Goal: Information Seeking & Learning: Find specific fact

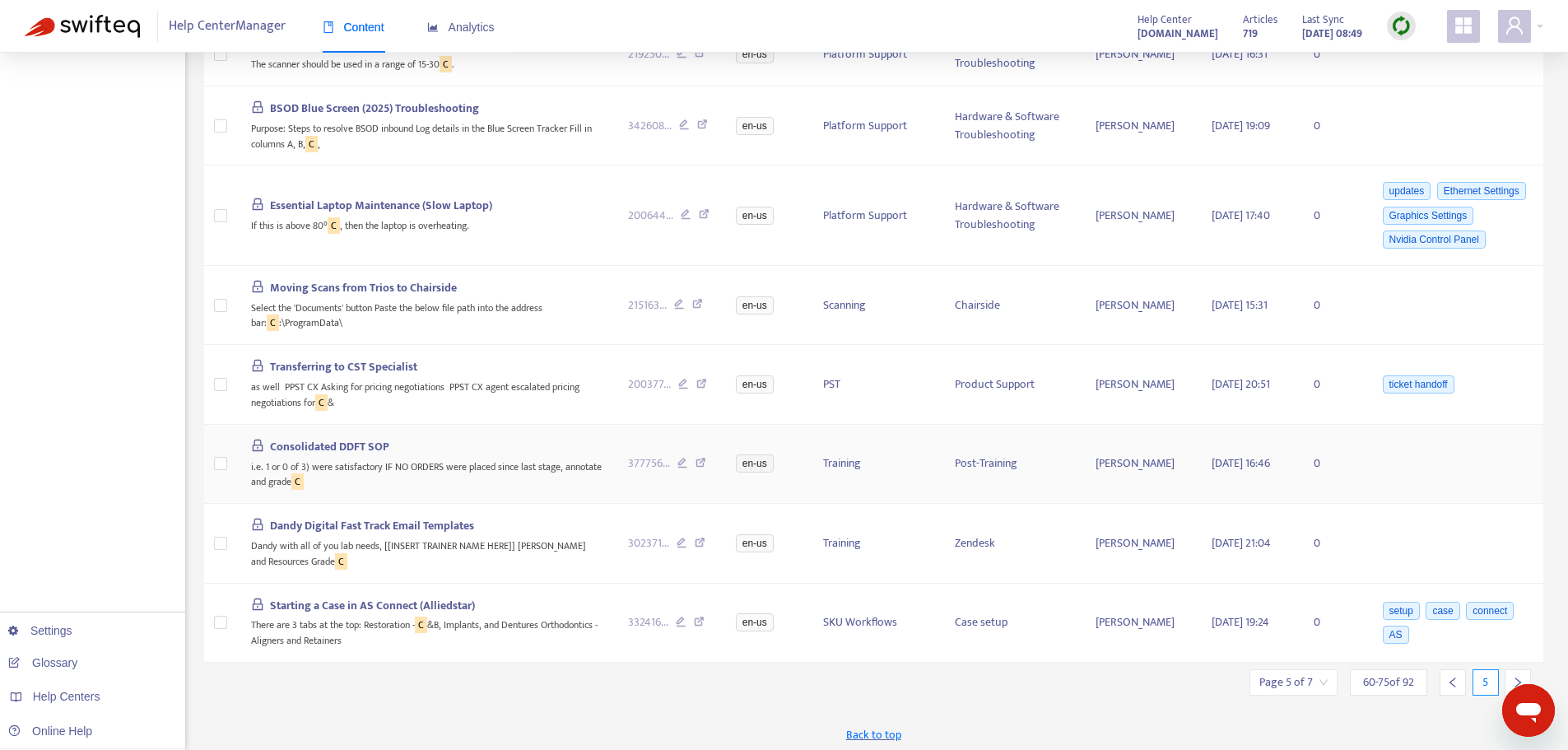
scroll to position [845, 0]
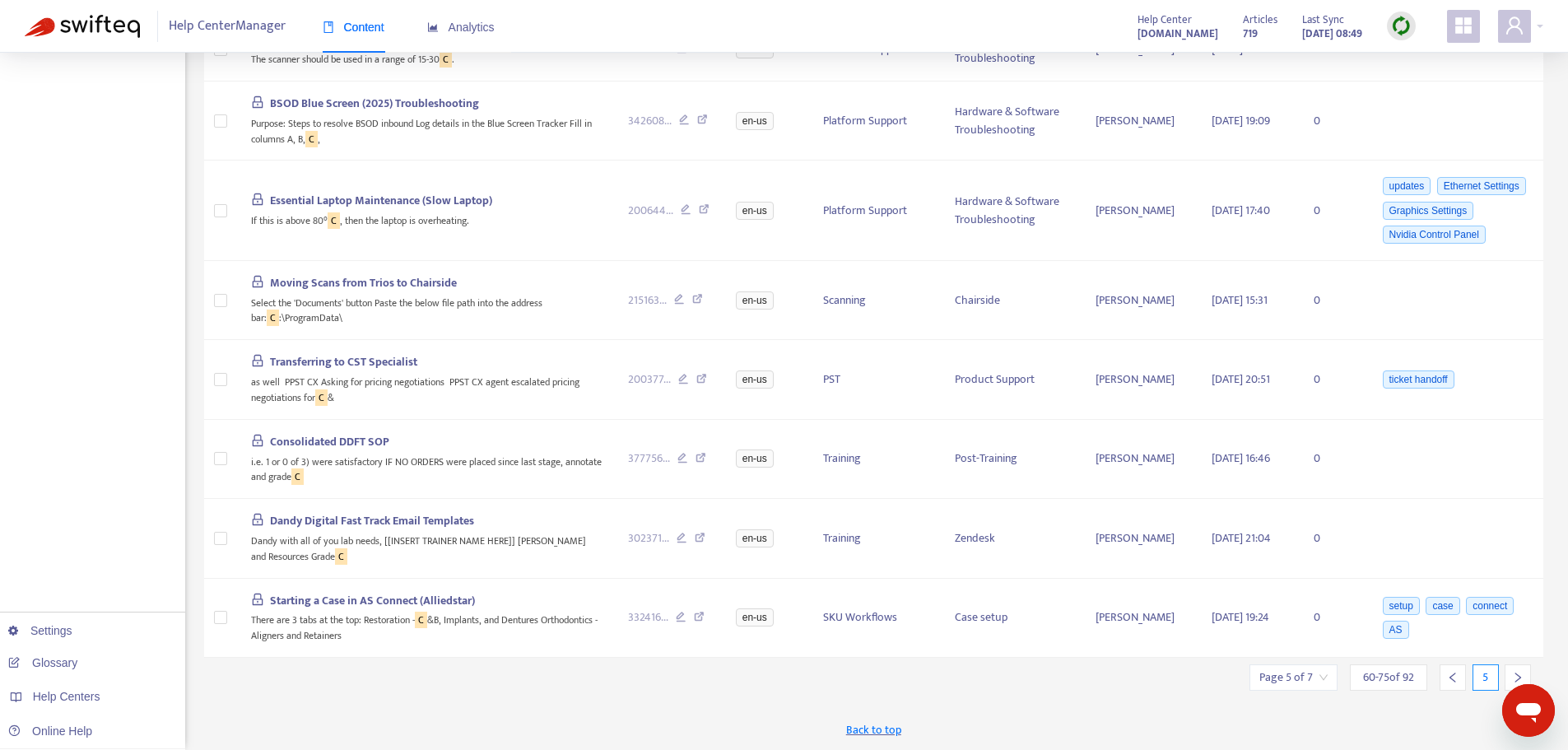
click at [1513, 673] on icon "right" at bounding box center [1517, 677] width 12 height 12
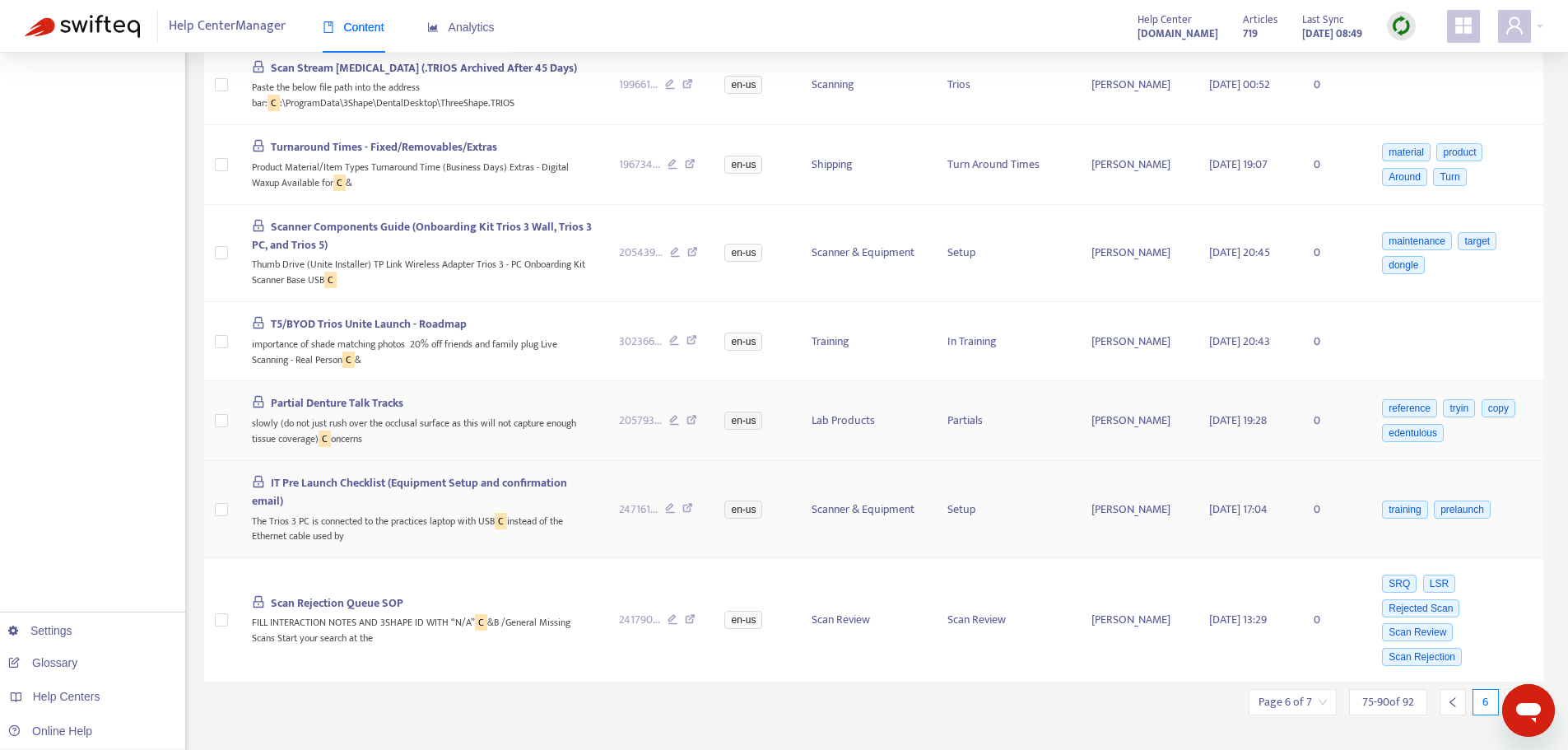
scroll to position [942, 0]
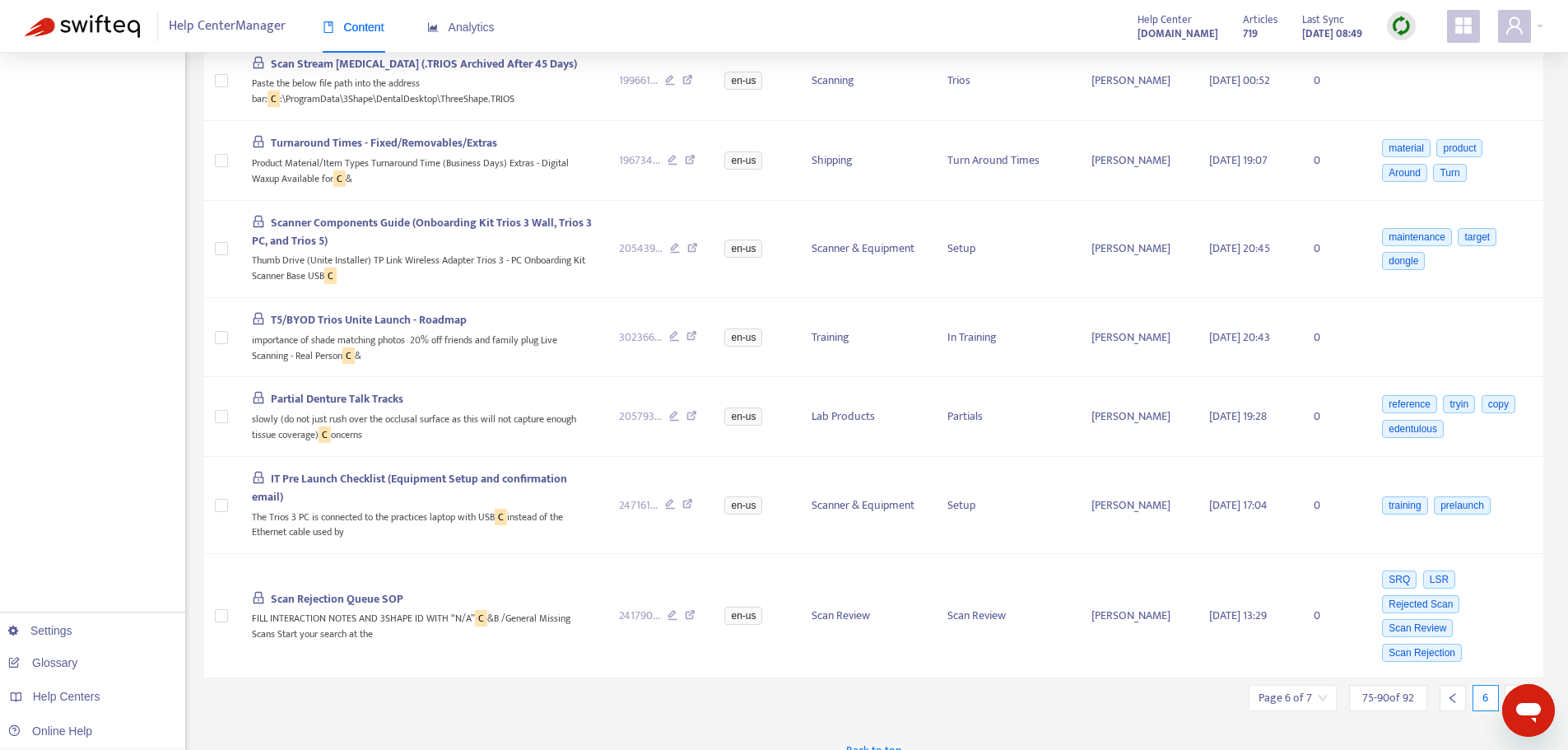
click at [1518, 693] on icon "right" at bounding box center [1518, 698] width 5 height 10
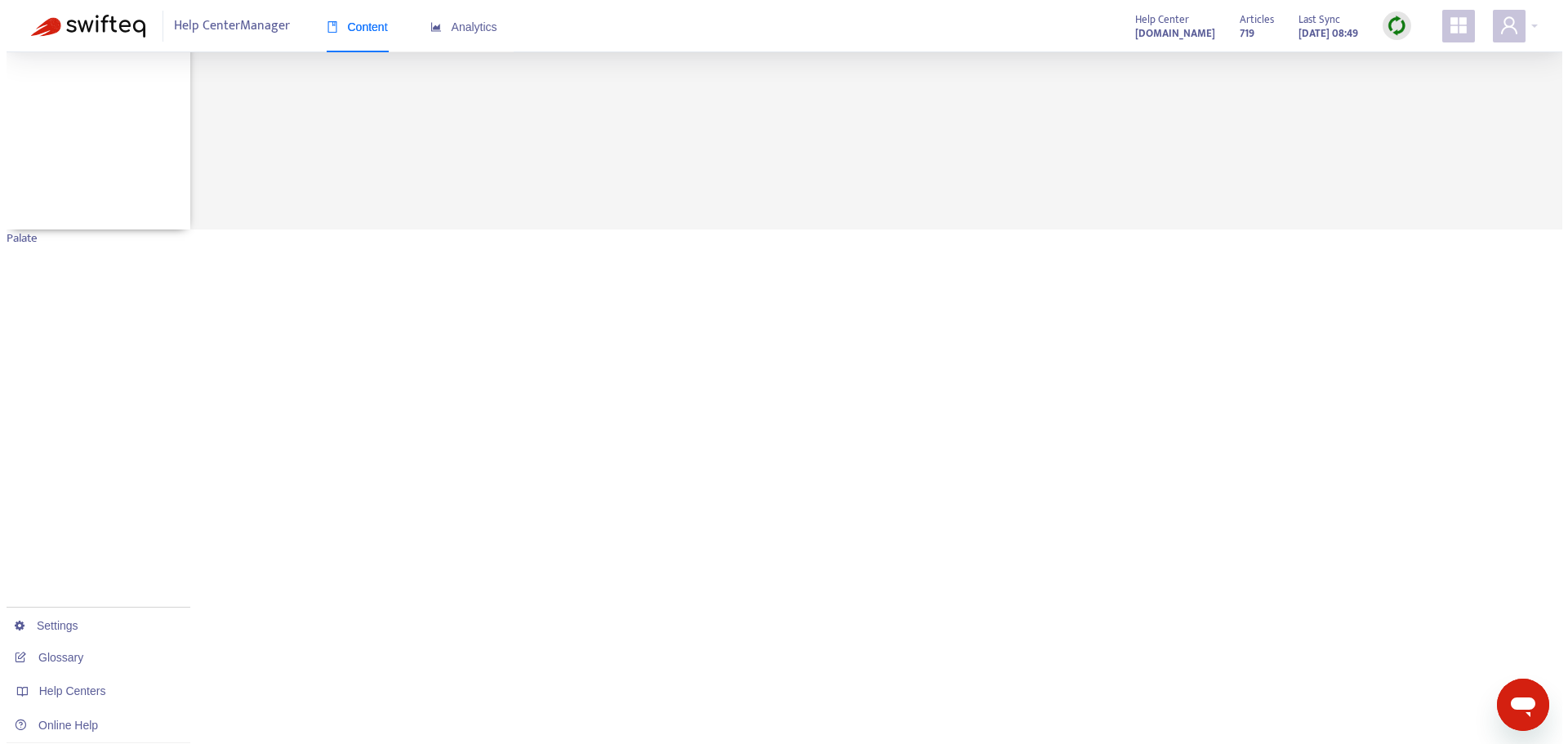
scroll to position [288, 0]
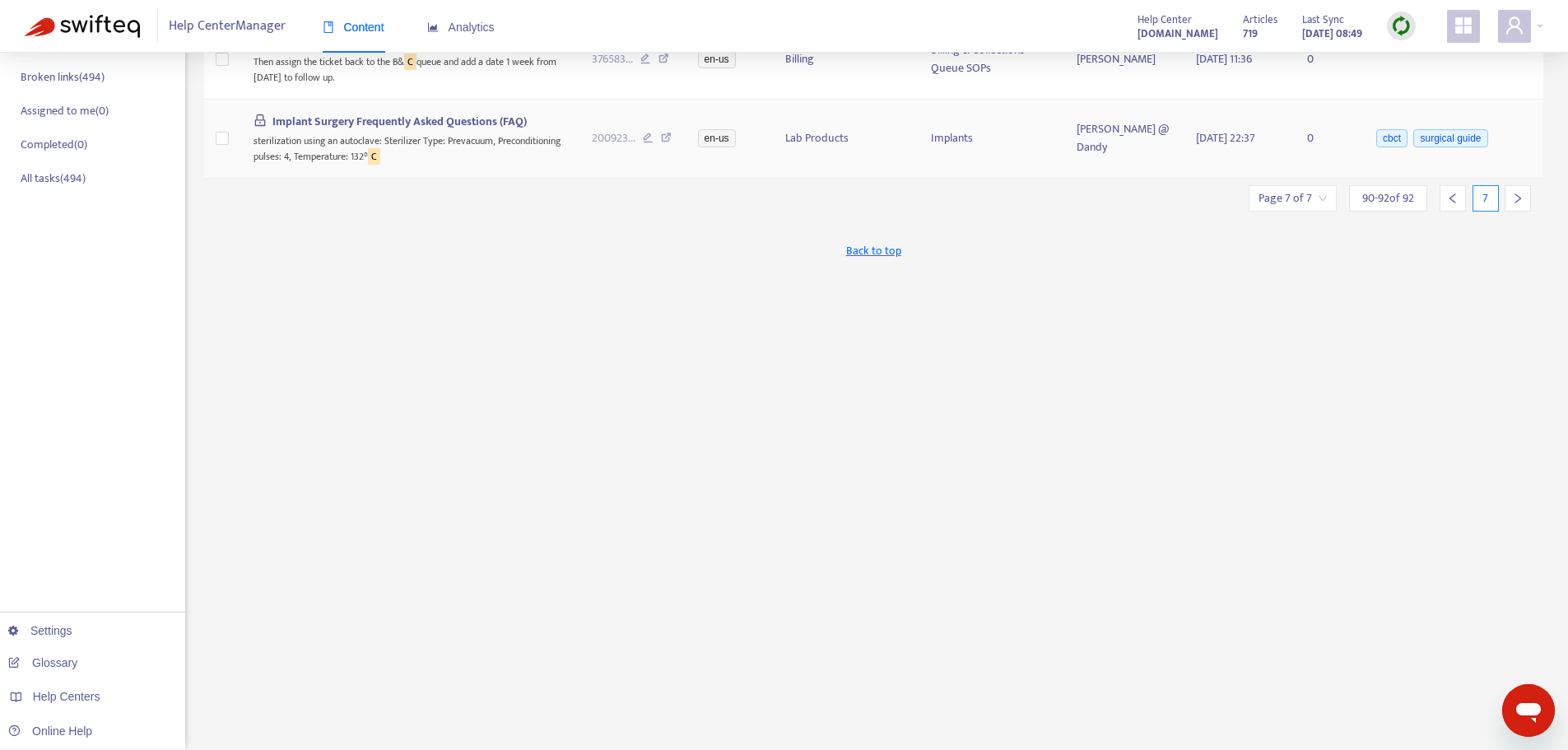
click at [414, 138] on div "sterilization using an autoclave: Sterilizer Type: Prevacuum, Preconditioning p…" at bounding box center [410, 147] width 312 height 33
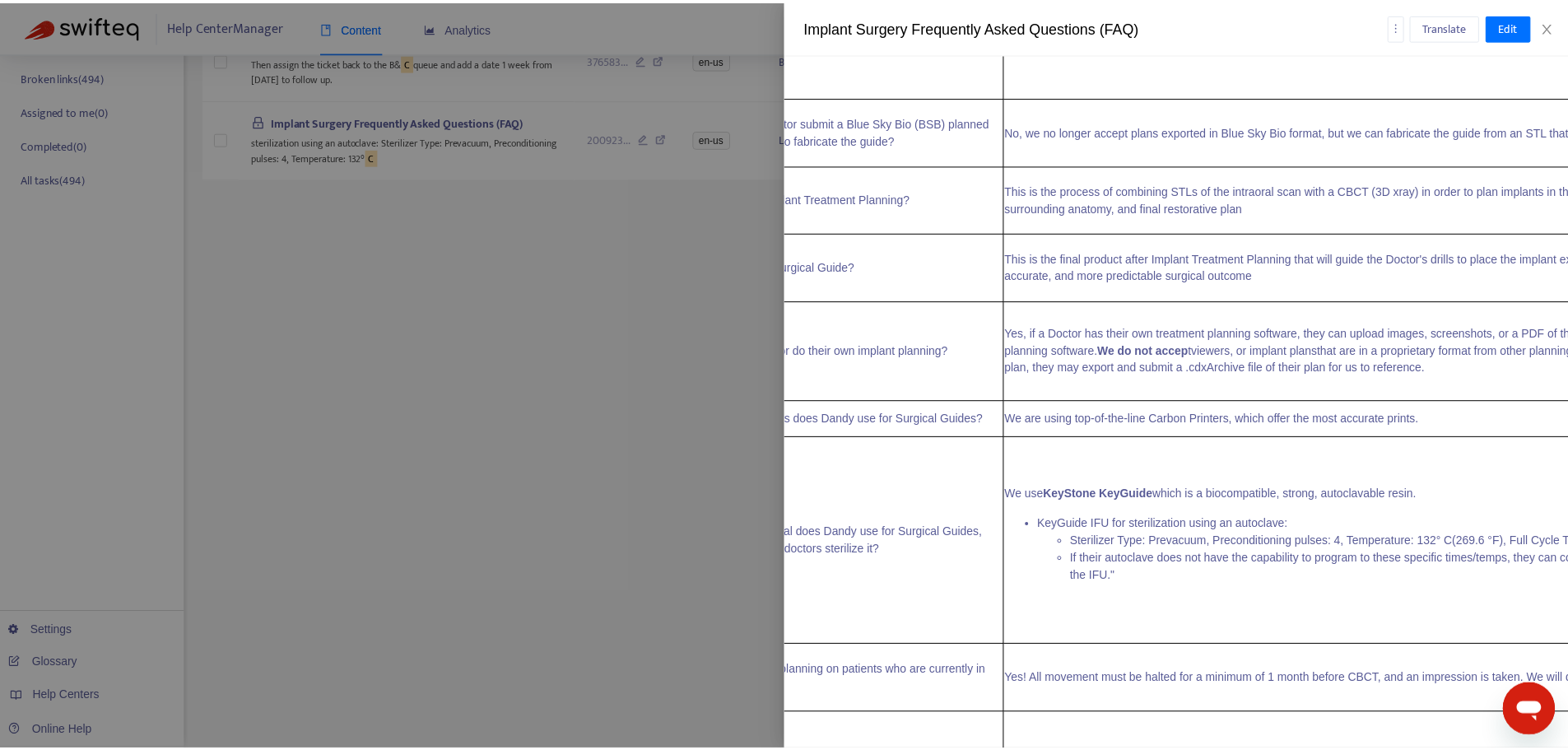
scroll to position [1993, 82]
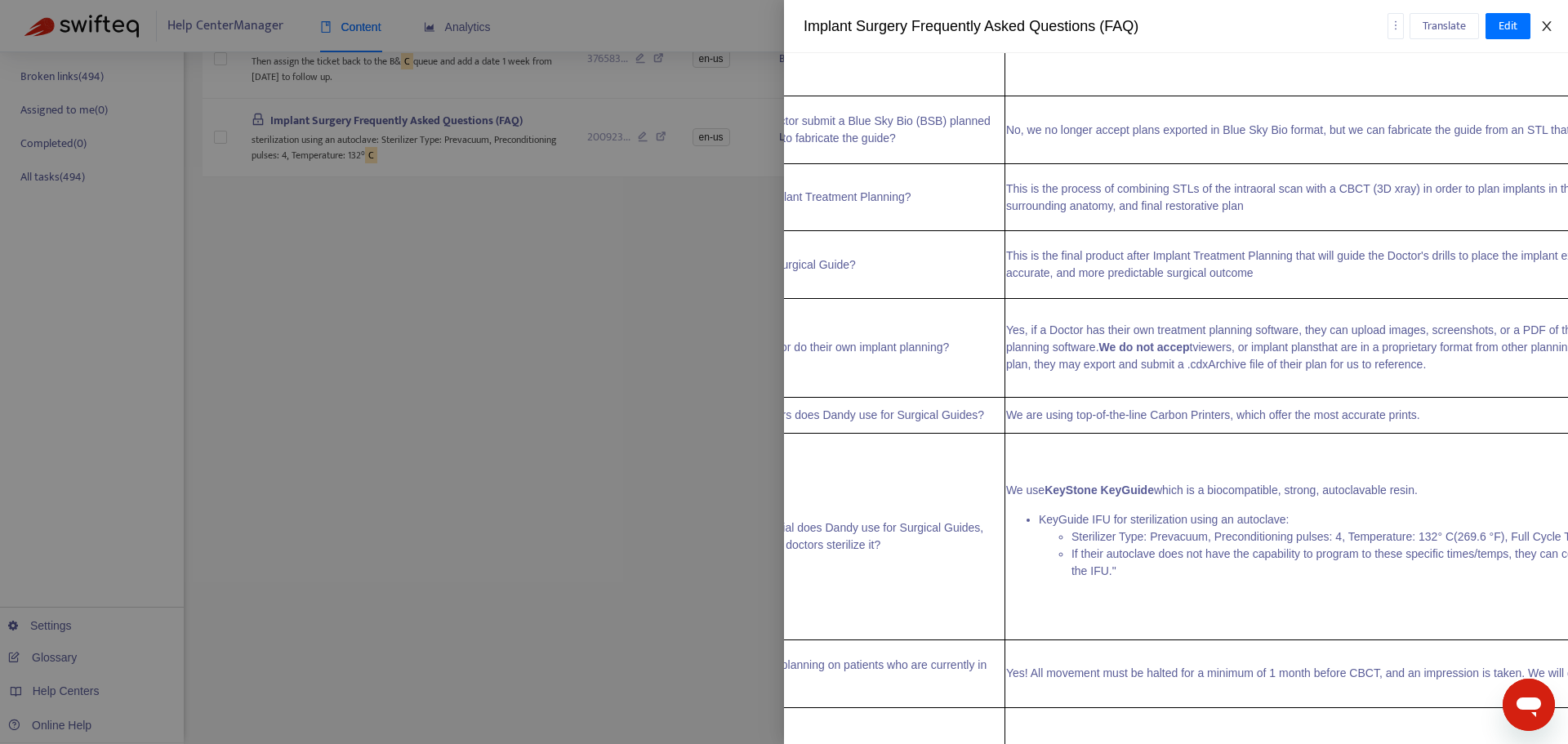
click at [1550, 24] on icon "close" at bounding box center [1547, 26] width 13 height 13
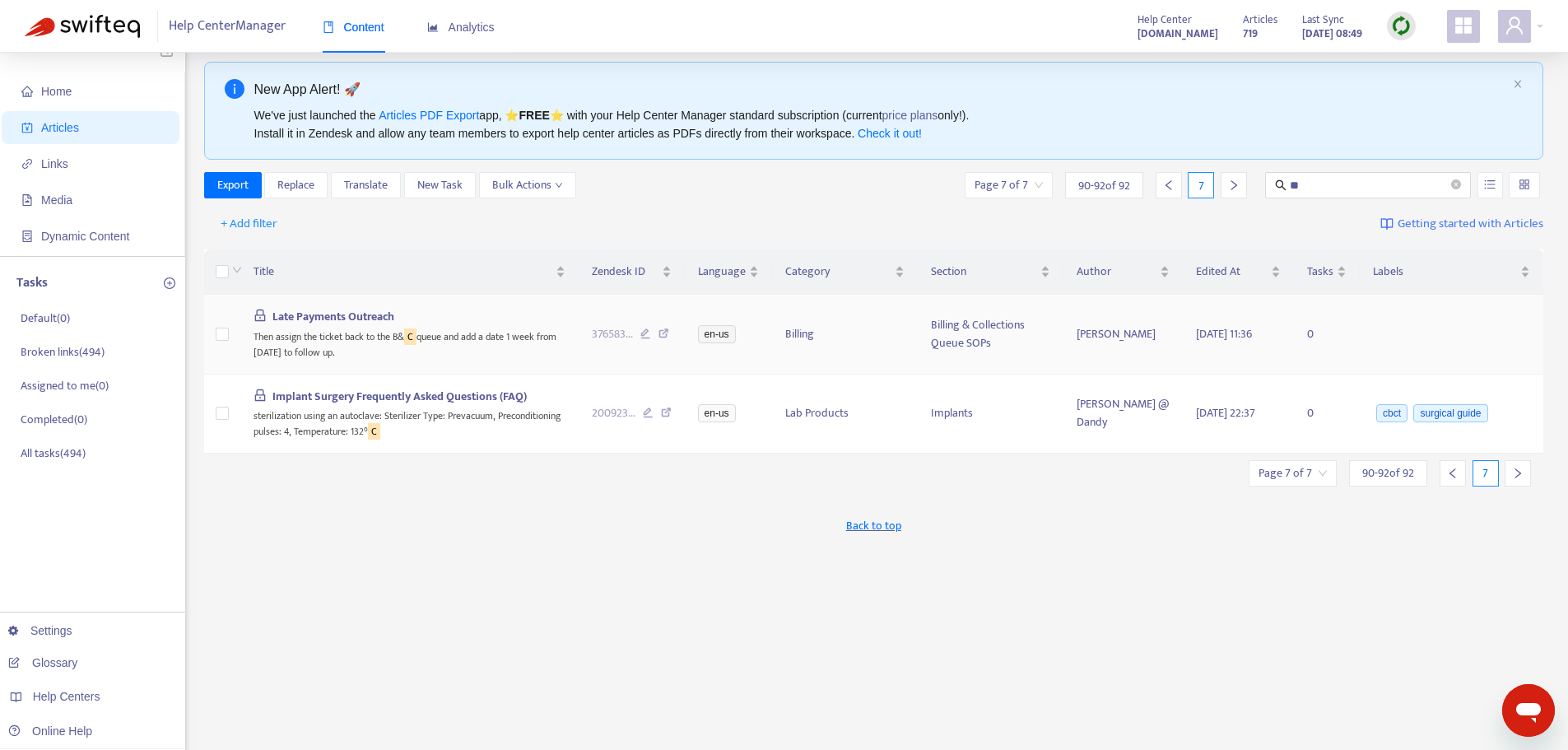
scroll to position [0, 0]
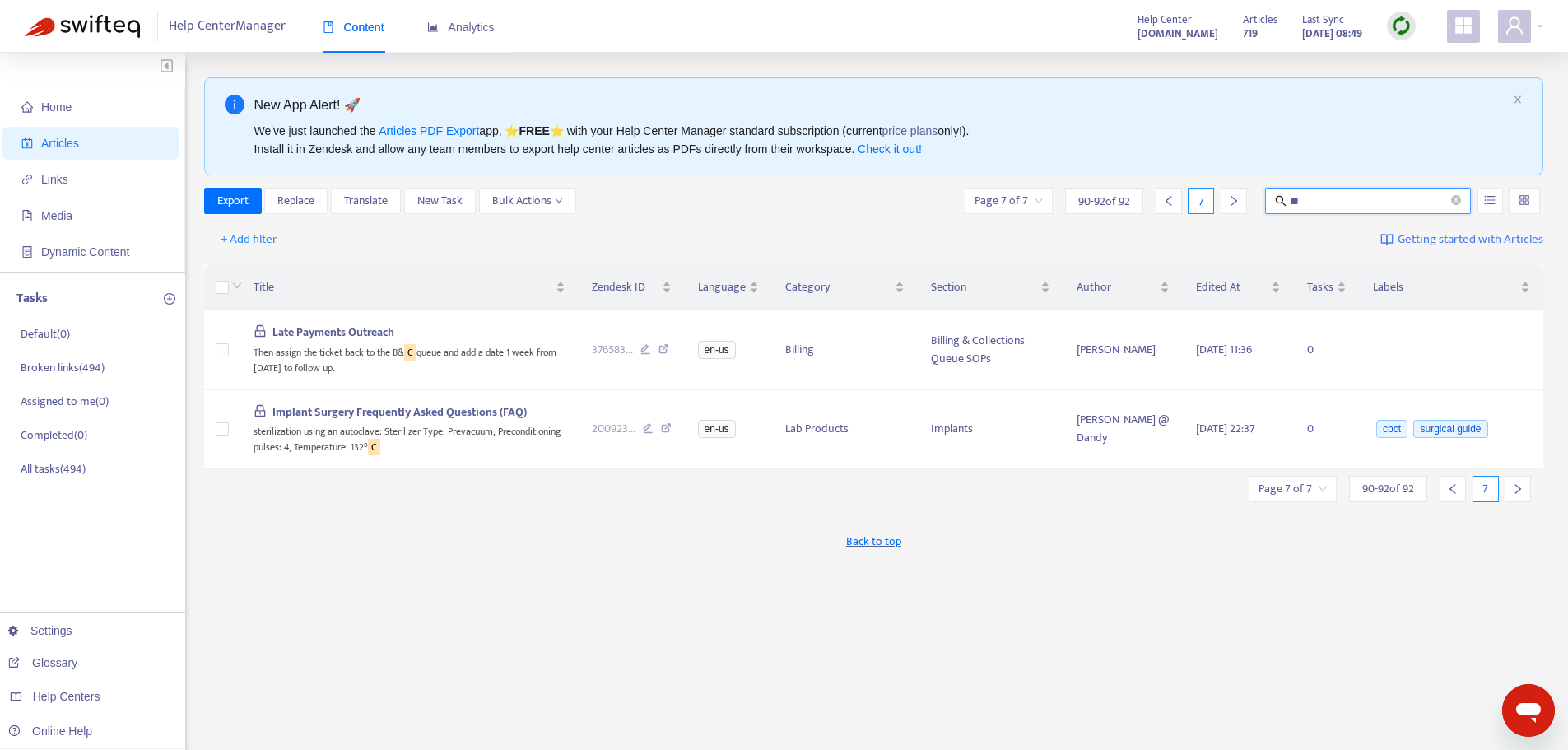
drag, startPoint x: 1311, startPoint y: 199, endPoint x: 1296, endPoint y: 199, distance: 15.0
click at [1296, 199] on input "**" at bounding box center [1369, 200] width 158 height 18
type input "**"
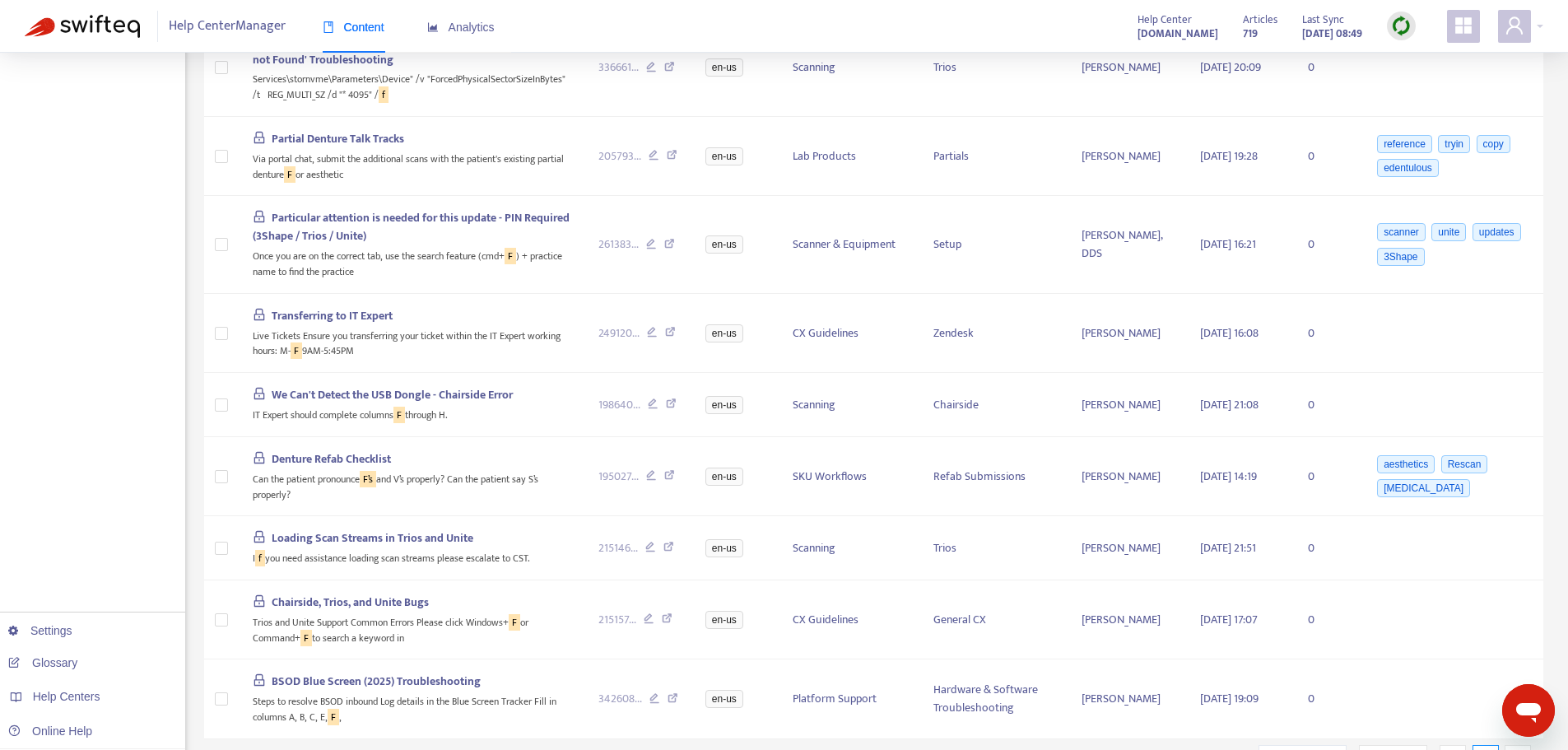
scroll to position [824, 0]
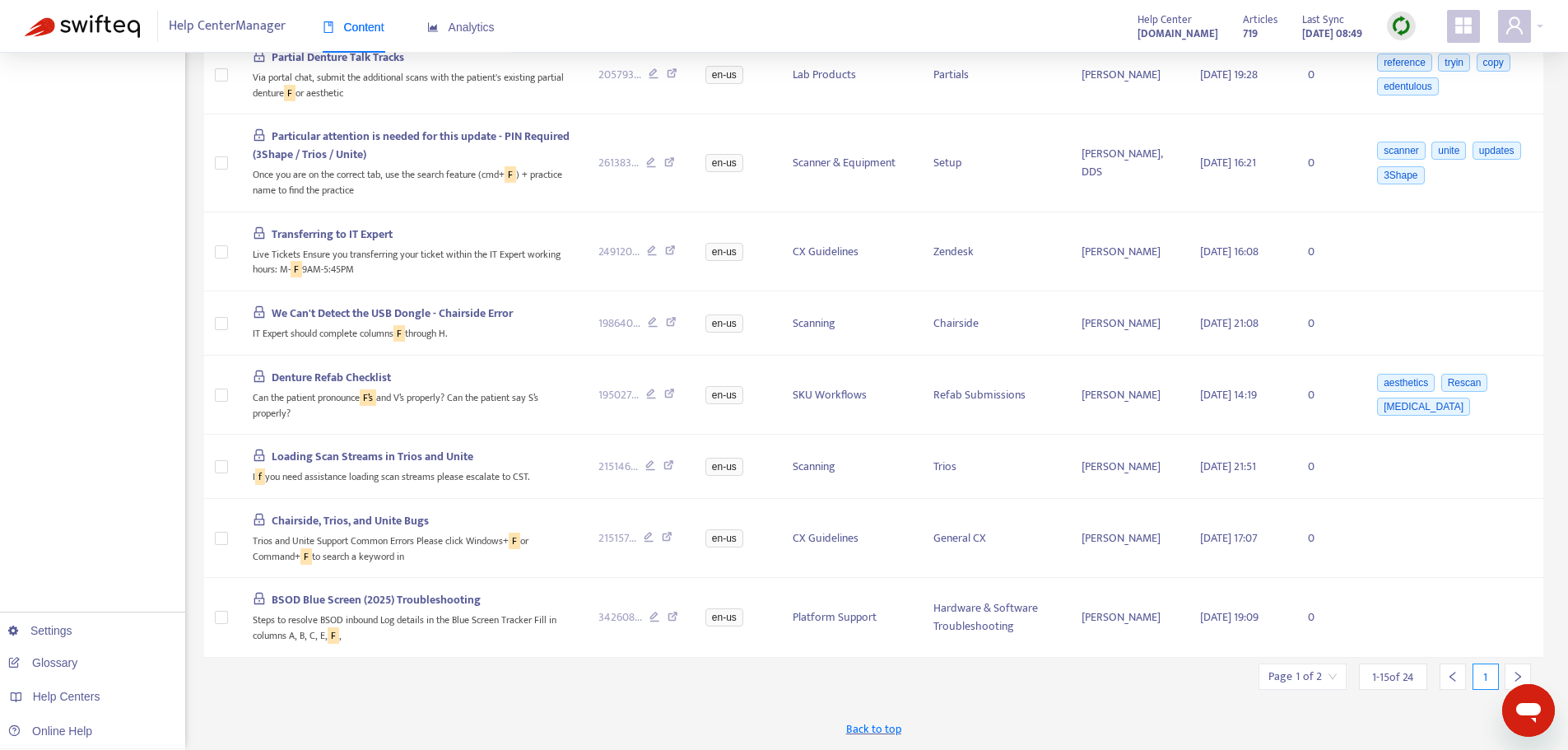
click at [1518, 670] on div at bounding box center [1517, 676] width 26 height 26
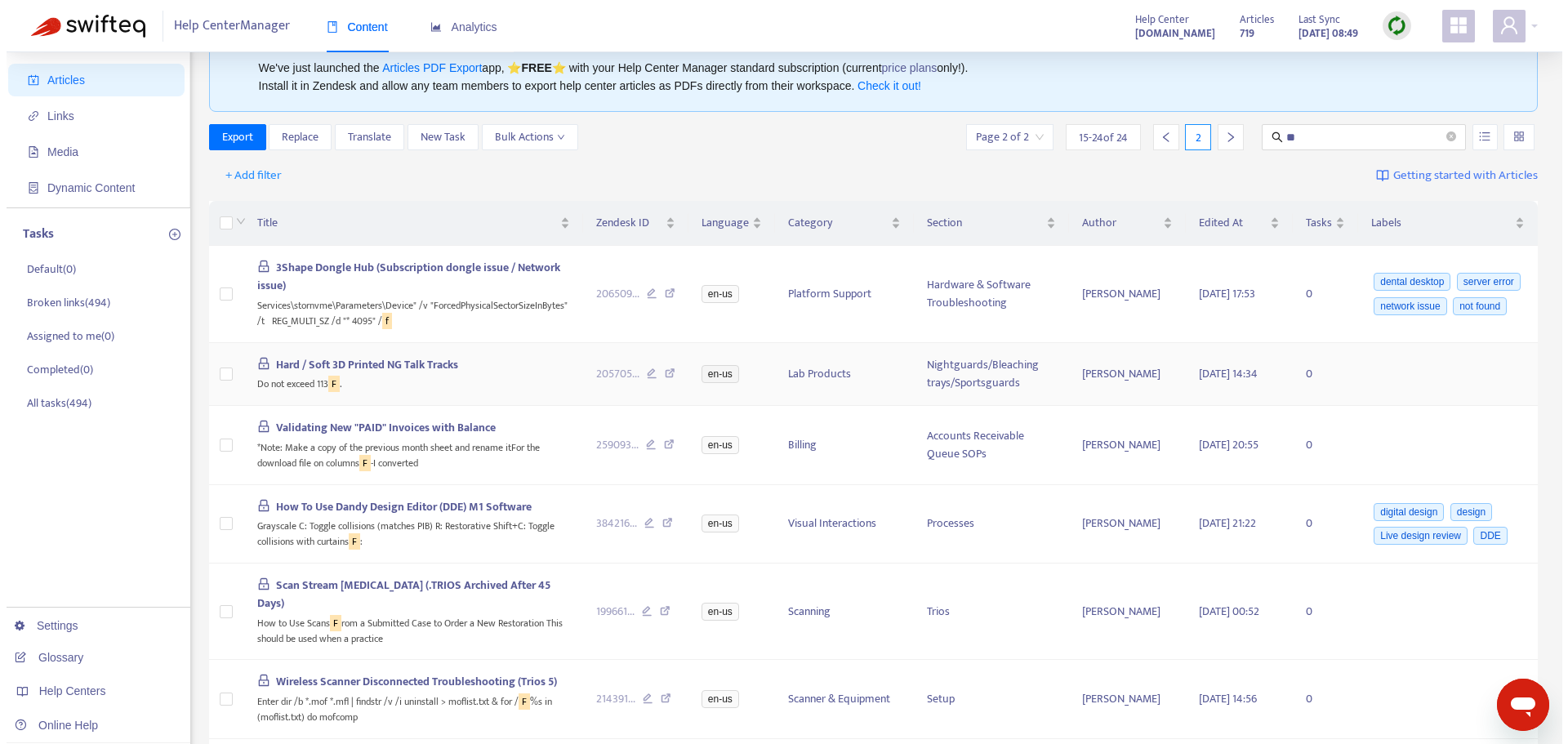
scroll to position [91, 0]
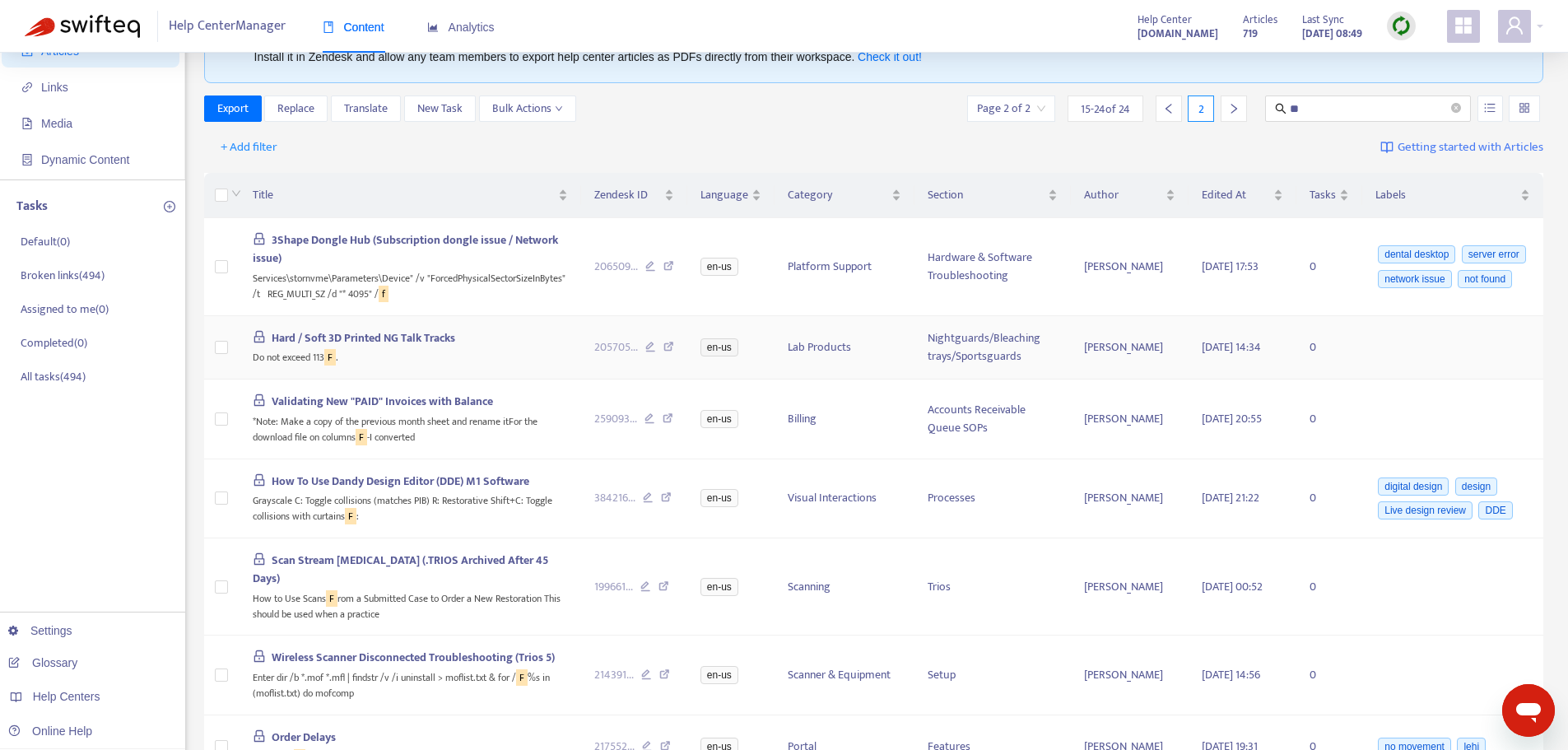
click at [308, 338] on span "Hard / Soft 3D Printed NG Talk Tracks" at bounding box center [363, 338] width 183 height 19
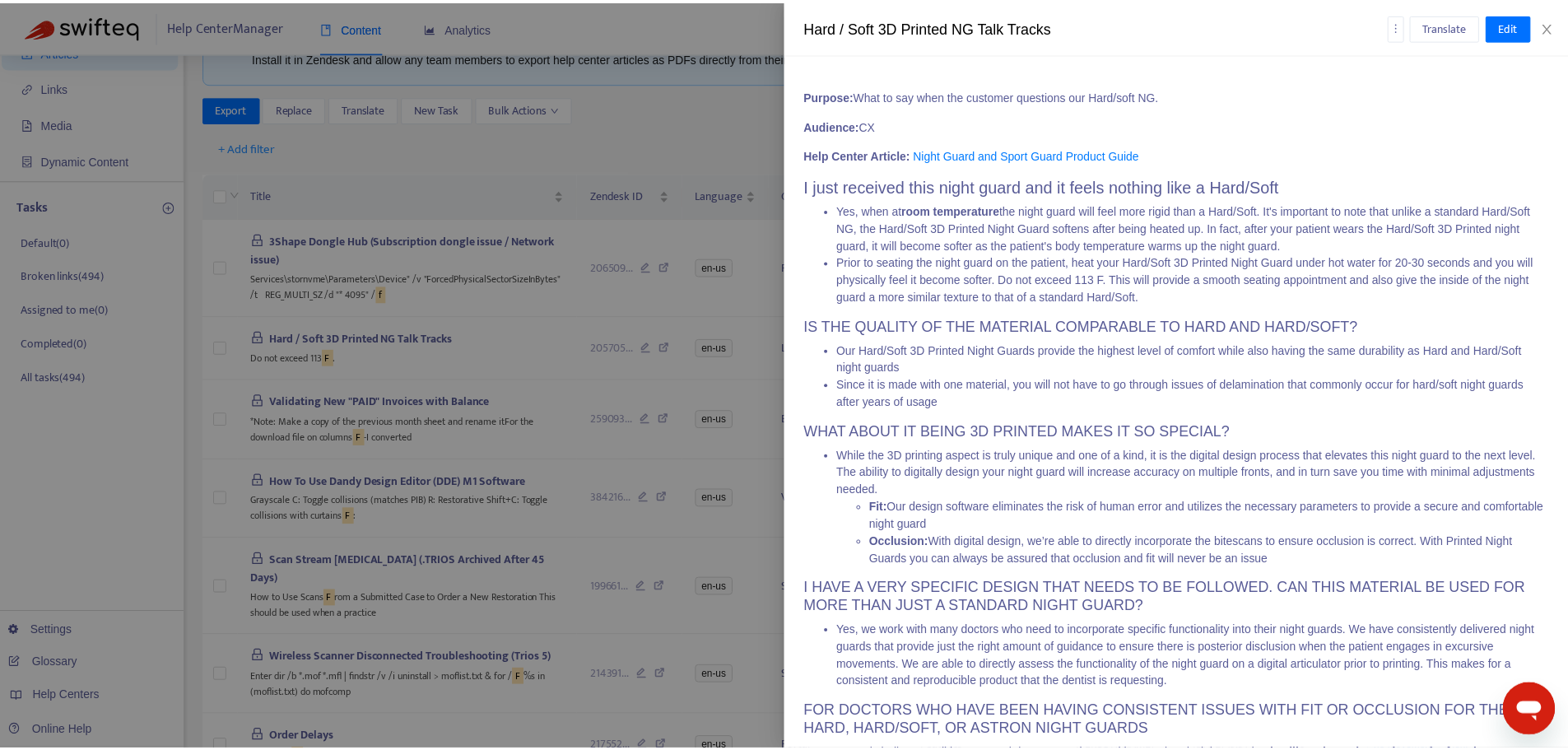
scroll to position [54, 0]
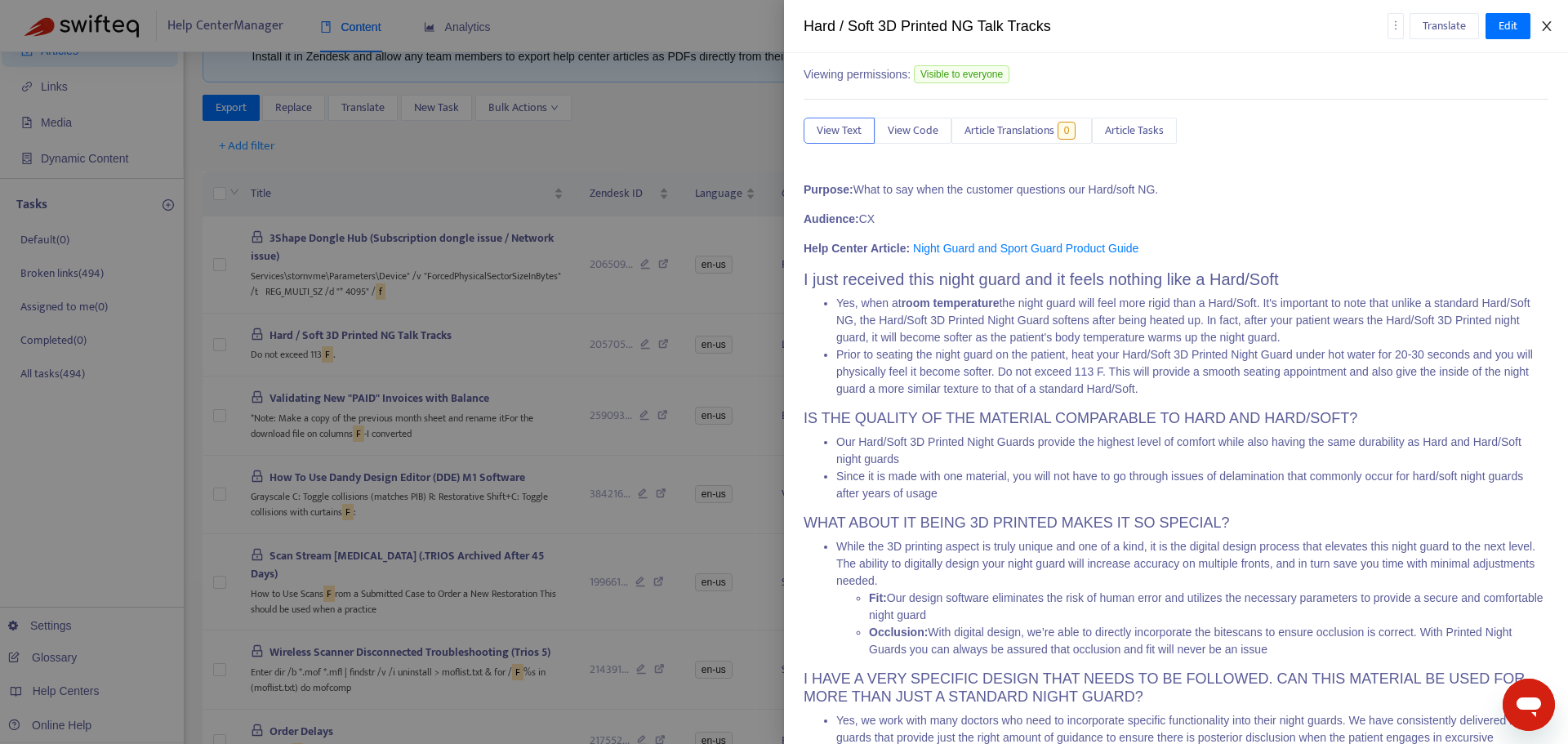
click at [1544, 21] on icon "close" at bounding box center [1547, 26] width 13 height 13
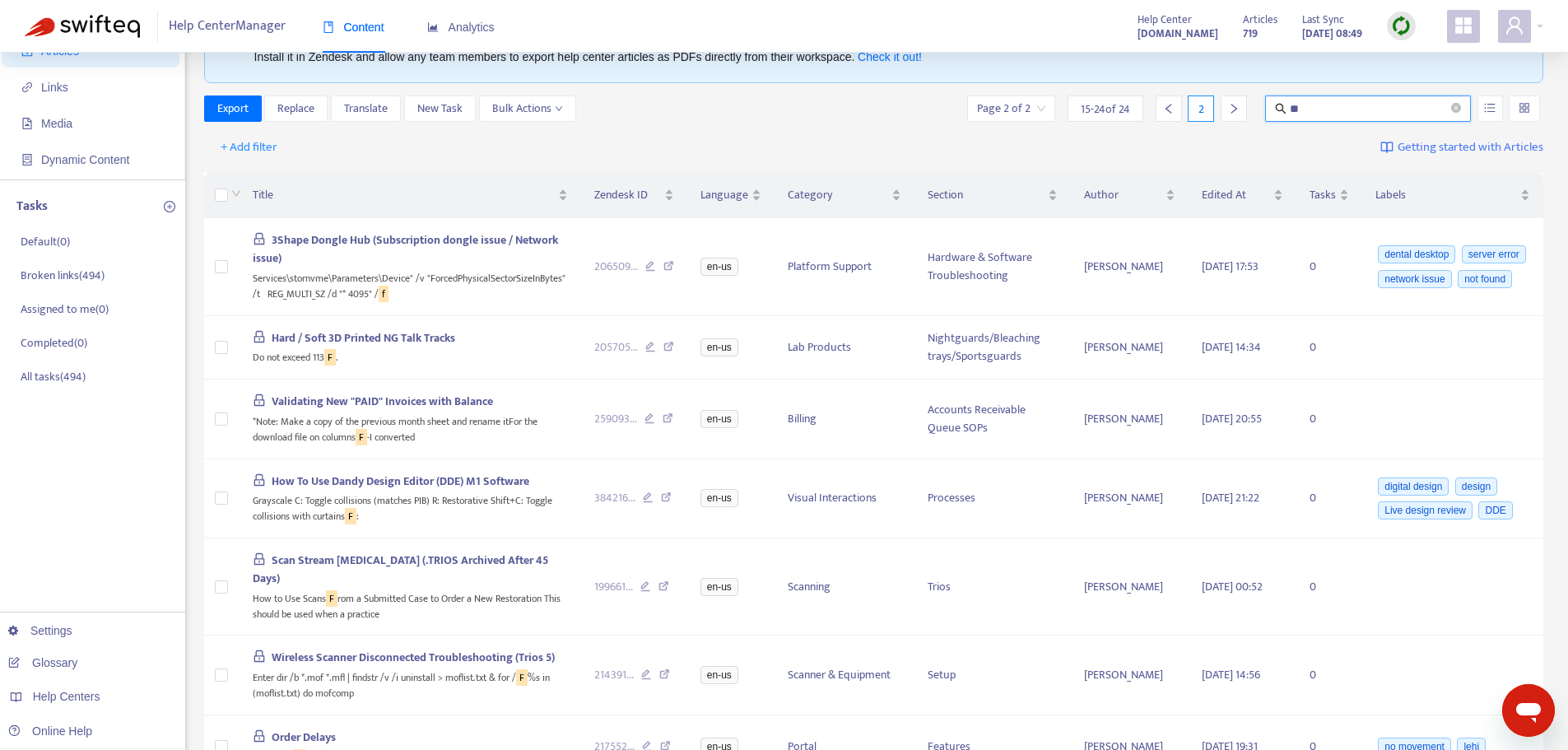
drag, startPoint x: 1317, startPoint y: 101, endPoint x: 1276, endPoint y: 98, distance: 41.1
click at [1276, 98] on span "**" at bounding box center [1368, 108] width 206 height 26
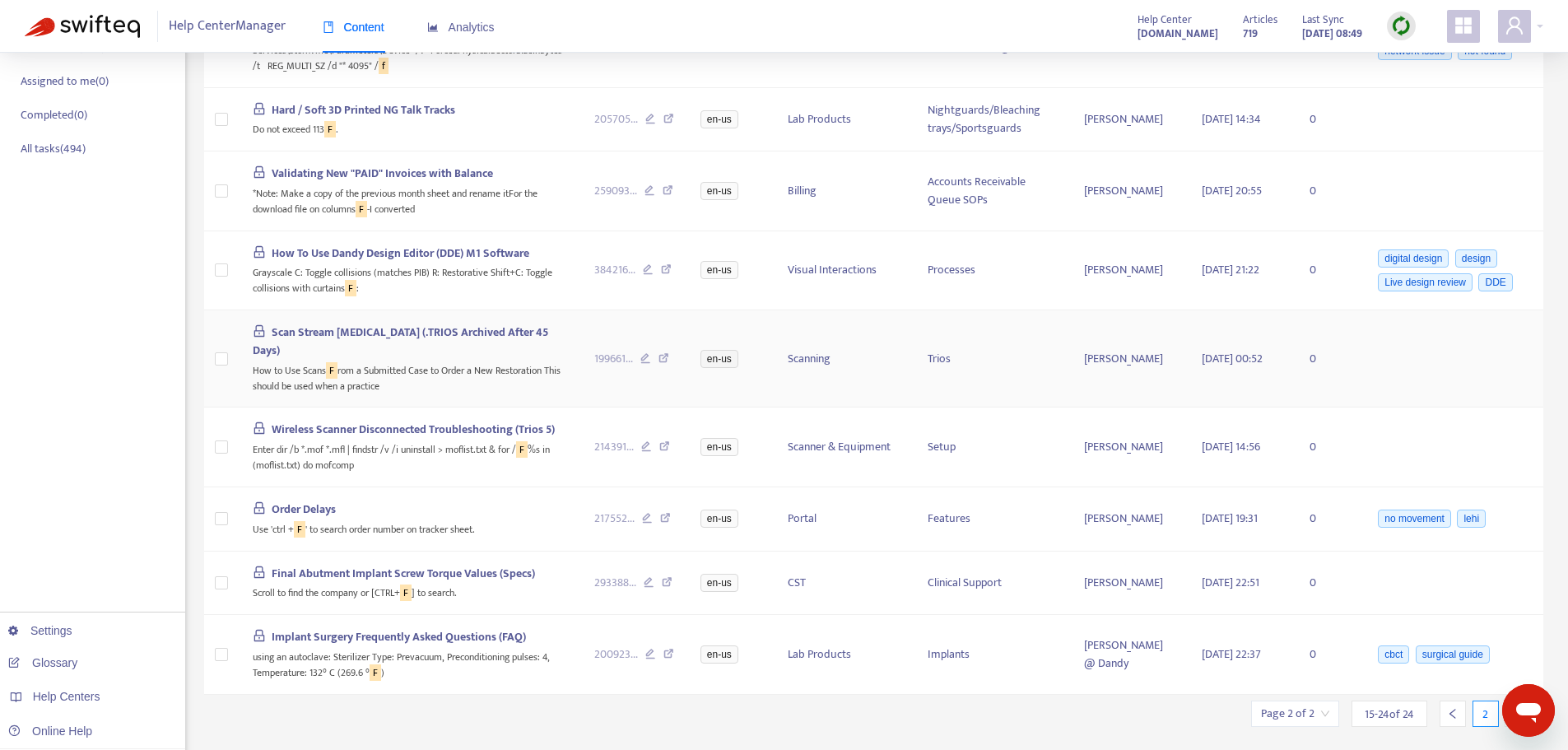
scroll to position [339, 0]
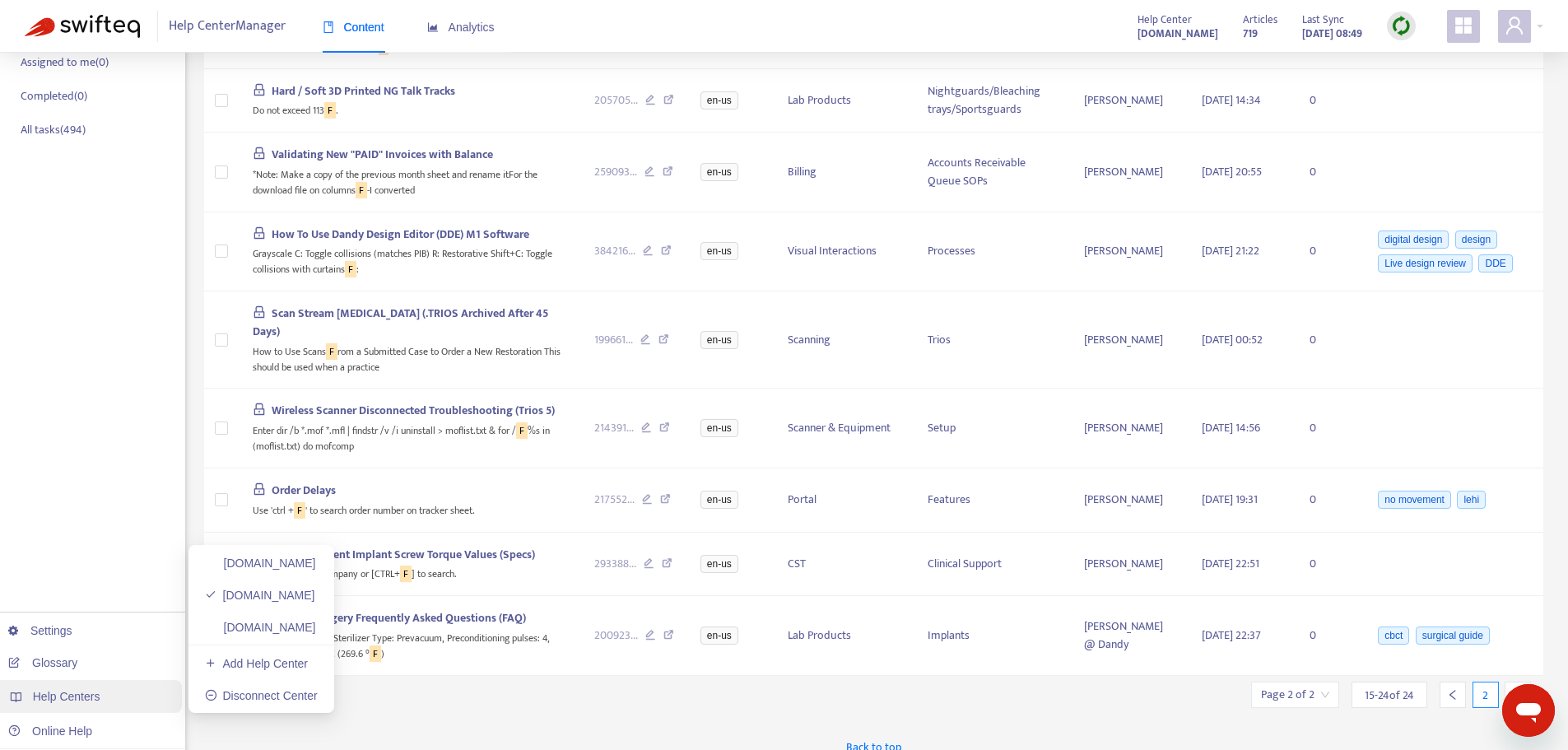
click at [52, 693] on span "Help Centers" at bounding box center [66, 696] width 68 height 14
click at [273, 558] on link "[DOMAIN_NAME]" at bounding box center [260, 562] width 111 height 14
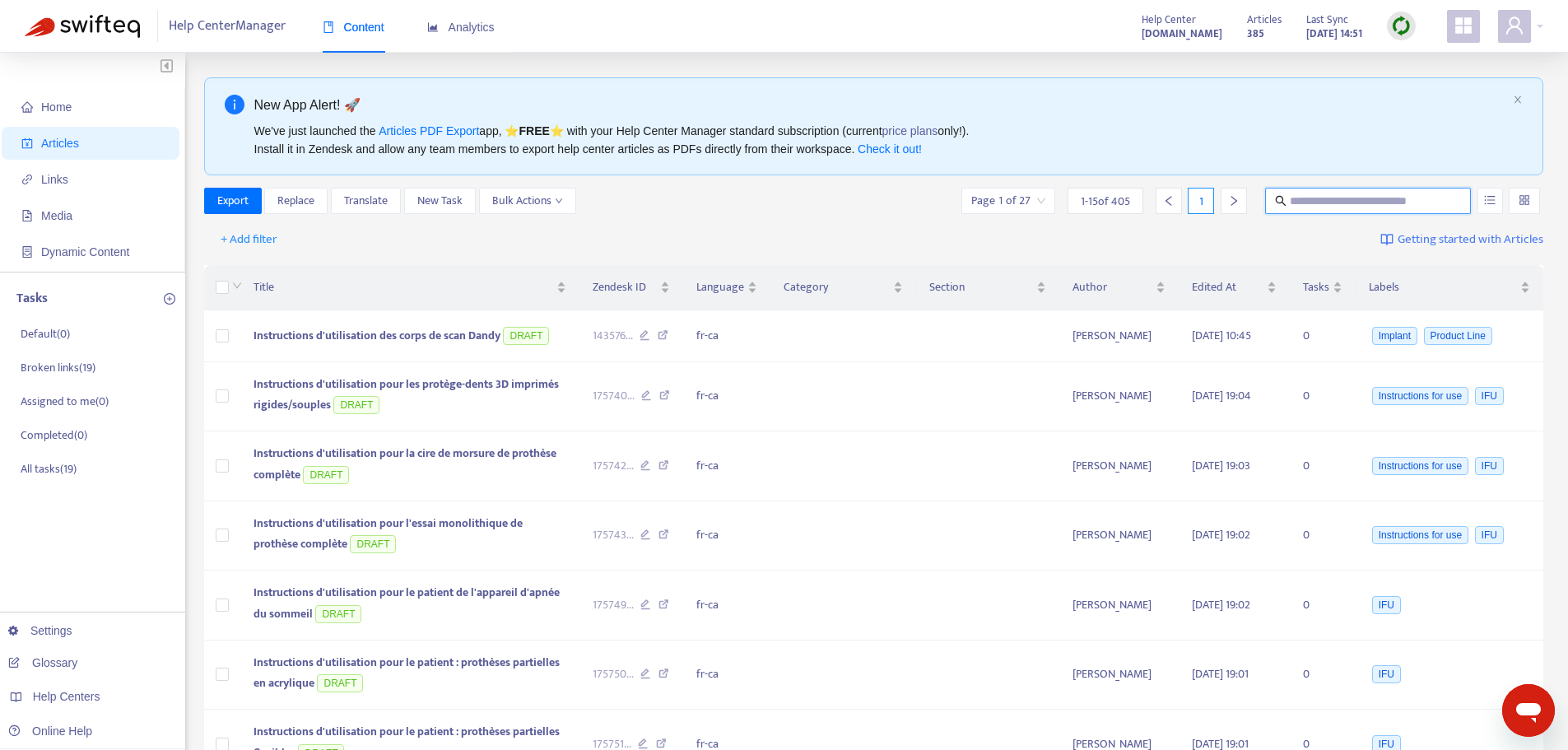
click at [1304, 200] on input "text" at bounding box center [1369, 200] width 158 height 18
paste input "**"
type input "**"
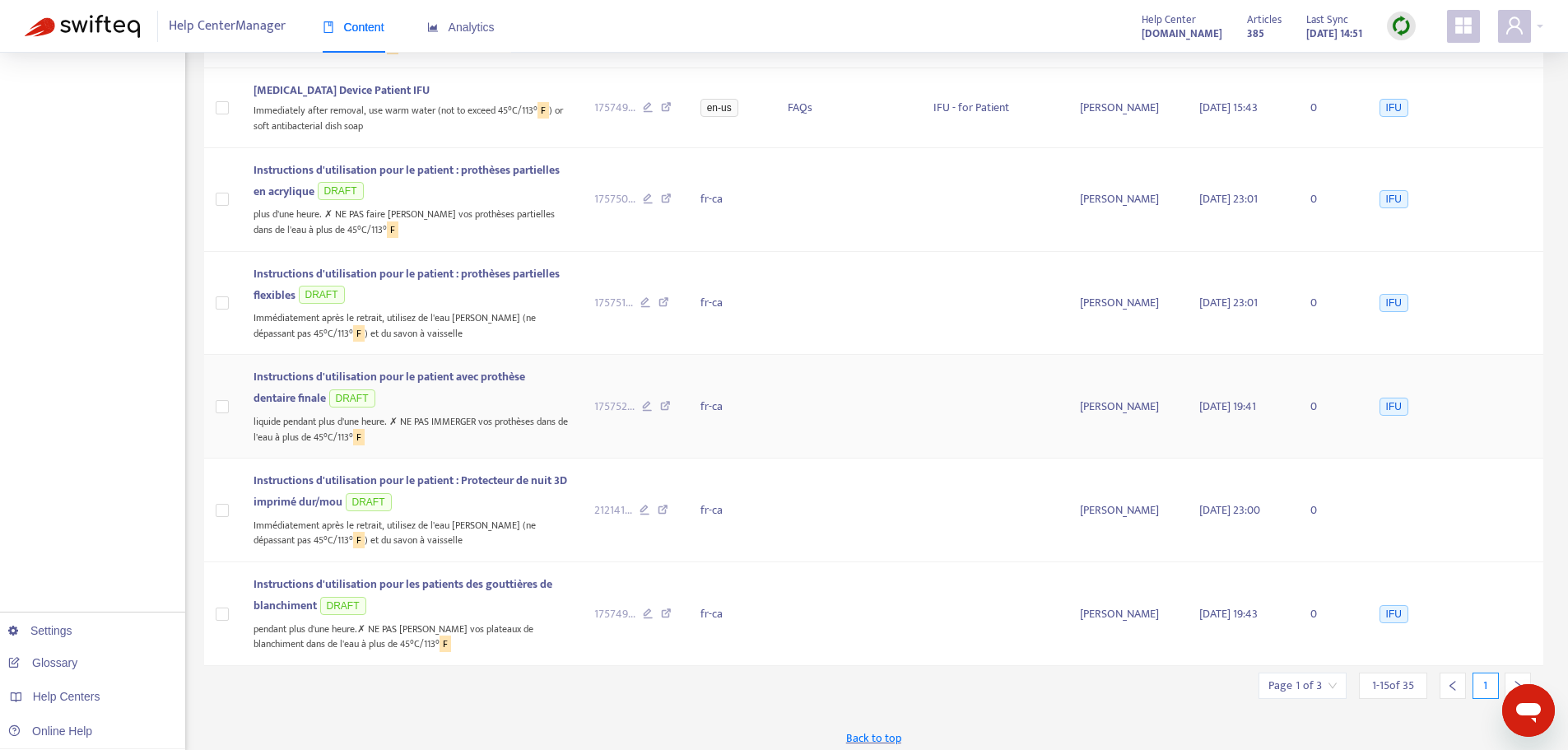
scroll to position [1033, 0]
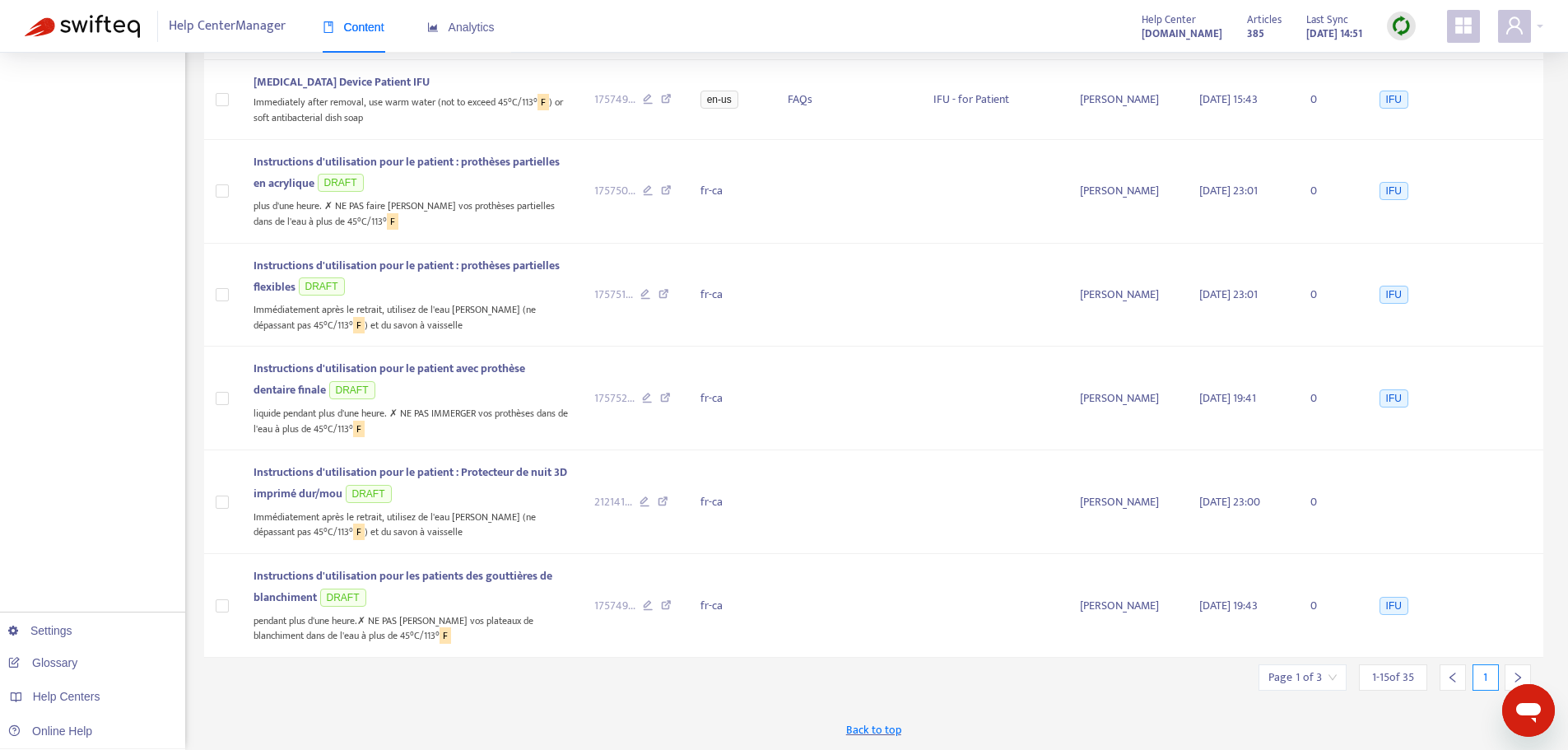
click at [1517, 667] on div at bounding box center [1517, 677] width 26 height 26
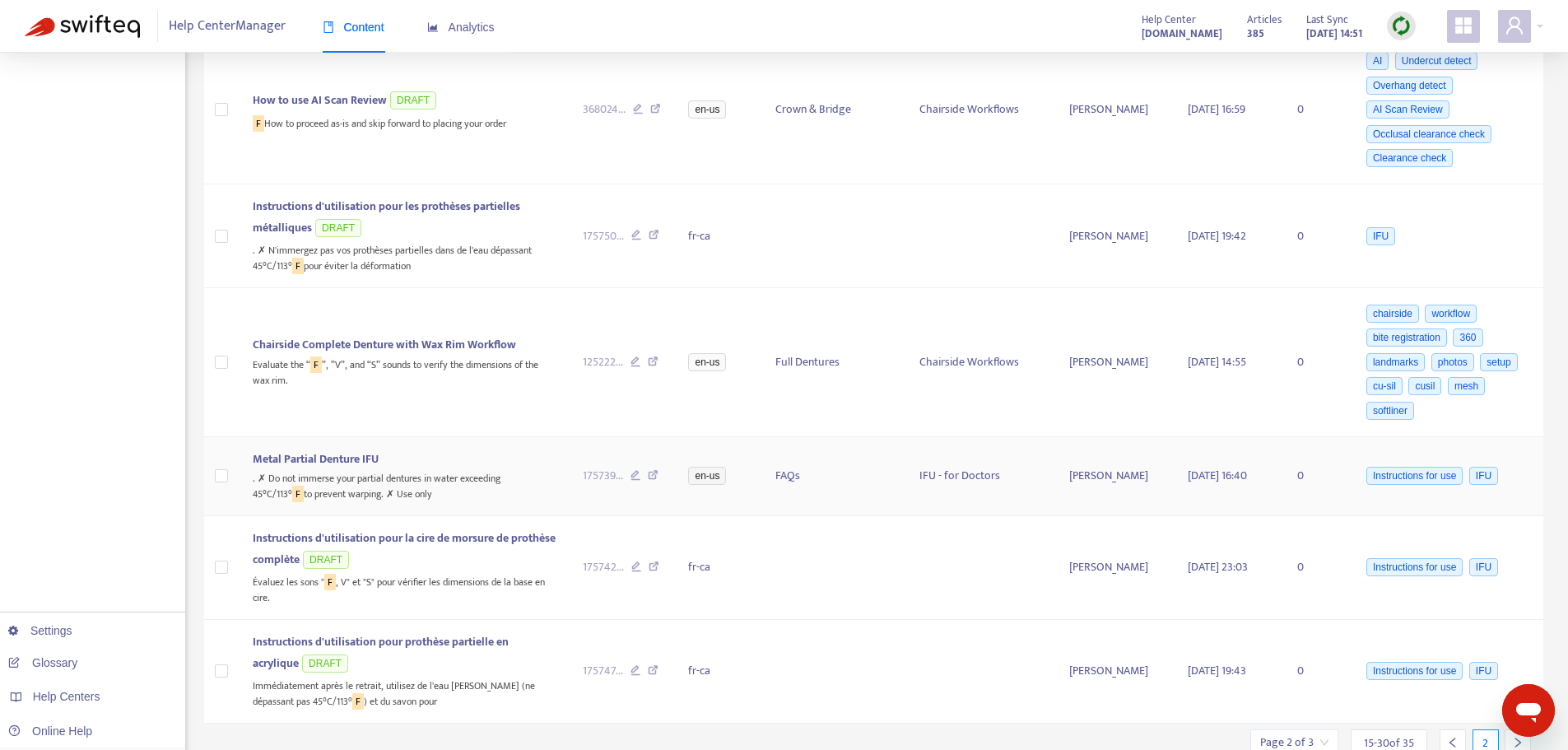
scroll to position [1099, 0]
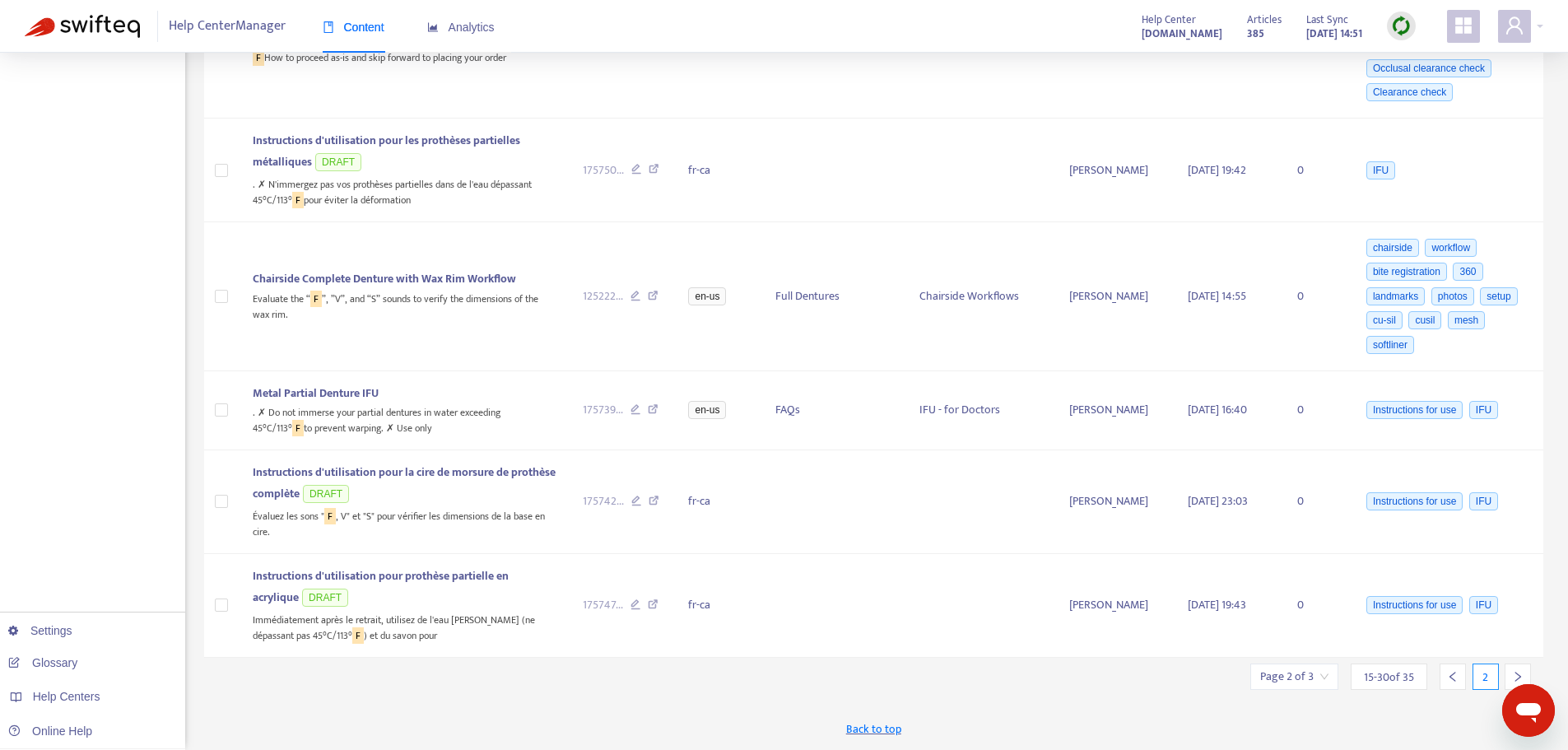
click at [1517, 672] on icon "right" at bounding box center [1517, 676] width 12 height 12
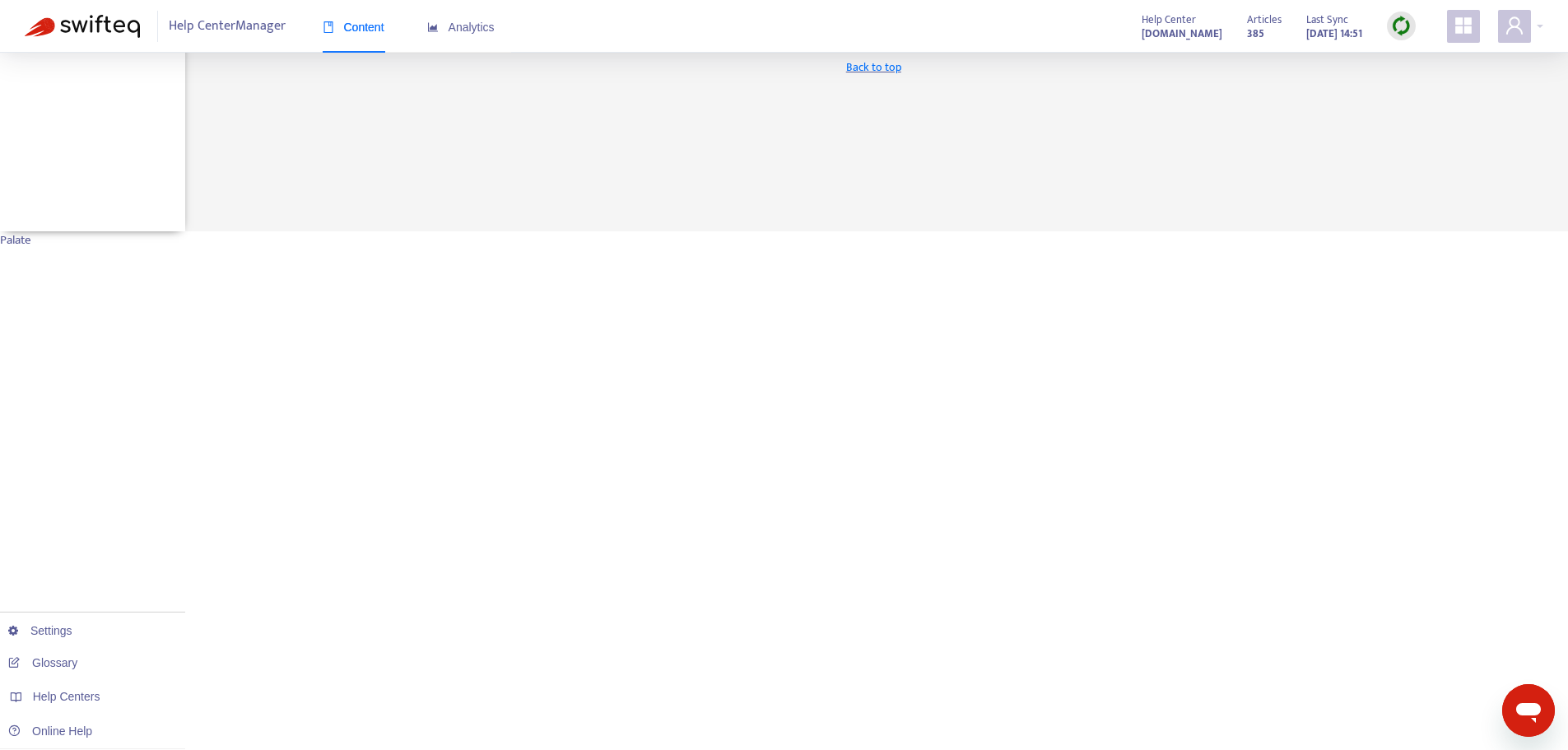
scroll to position [291, 0]
